Goal: Find specific fact: Find specific fact

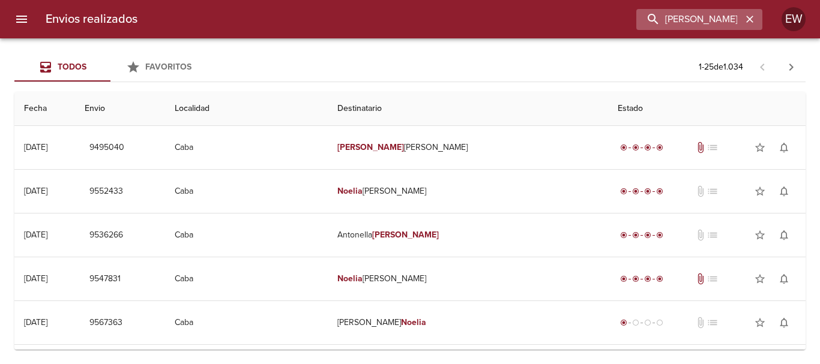
click at [756, 20] on button "button" at bounding box center [750, 19] width 16 height 16
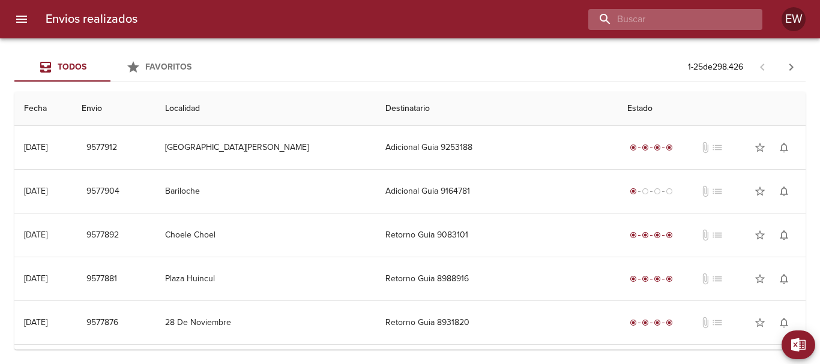
paste input "[PERSON_NAME] ML"
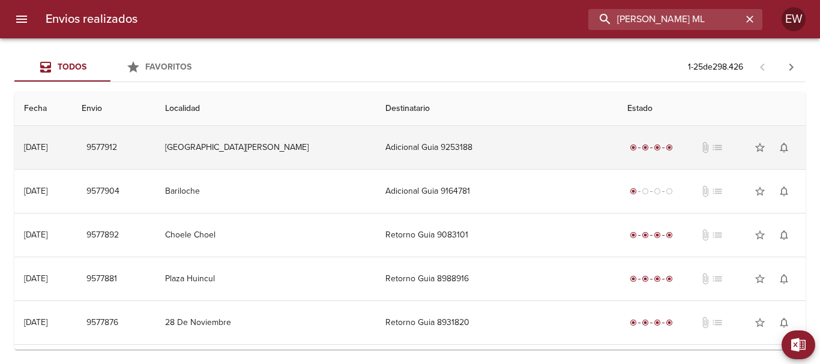
type input "[PERSON_NAME] ML"
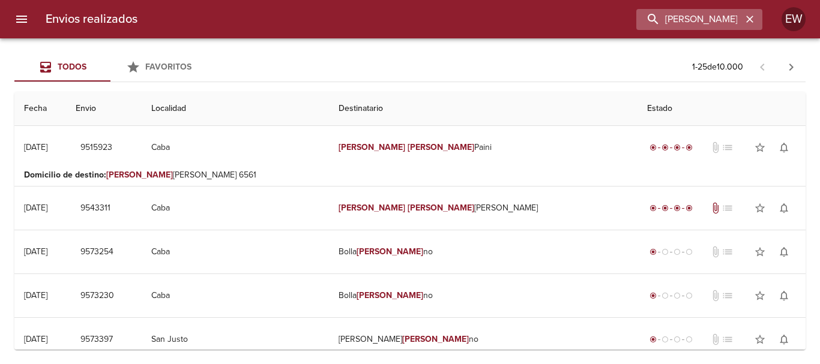
click at [746, 22] on icon "button" at bounding box center [749, 19] width 7 height 7
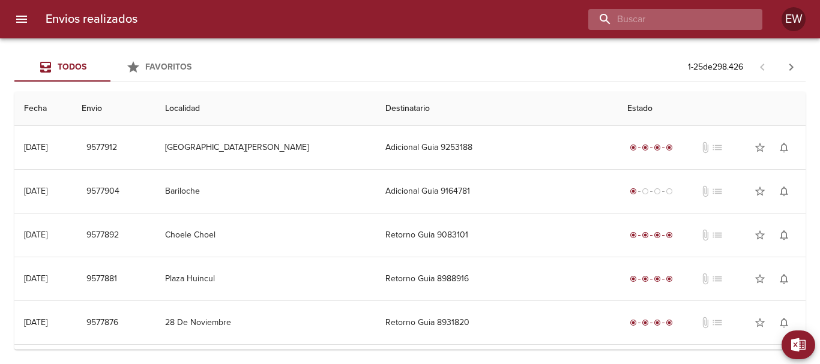
paste input "[PERSON_NAME]"
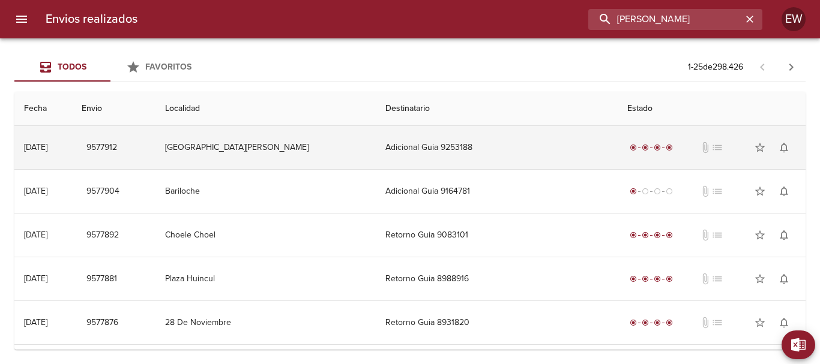
type input "[PERSON_NAME]"
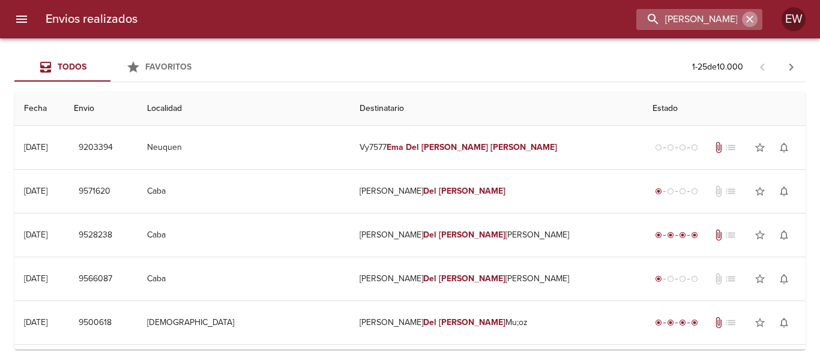
click at [749, 25] on button "button" at bounding box center [750, 19] width 16 height 16
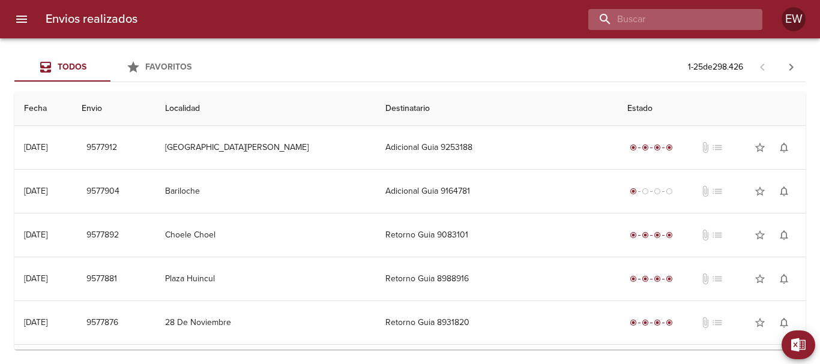
paste input "[PERSON_NAME] BP"
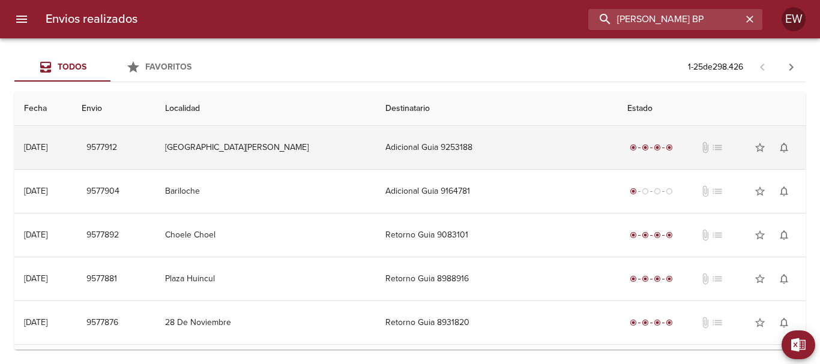
scroll to position [0, 14]
type input "[PERSON_NAME] BP"
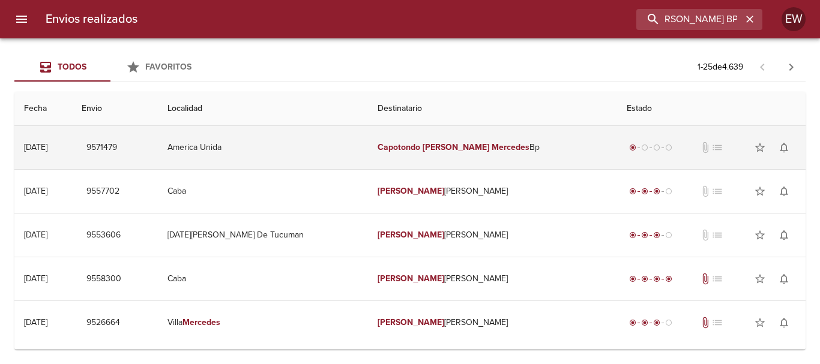
scroll to position [0, 0]
click at [475, 154] on td "[PERSON_NAME] Mercedes Bp" at bounding box center [492, 147] width 249 height 43
